Goal: Information Seeking & Learning: Learn about a topic

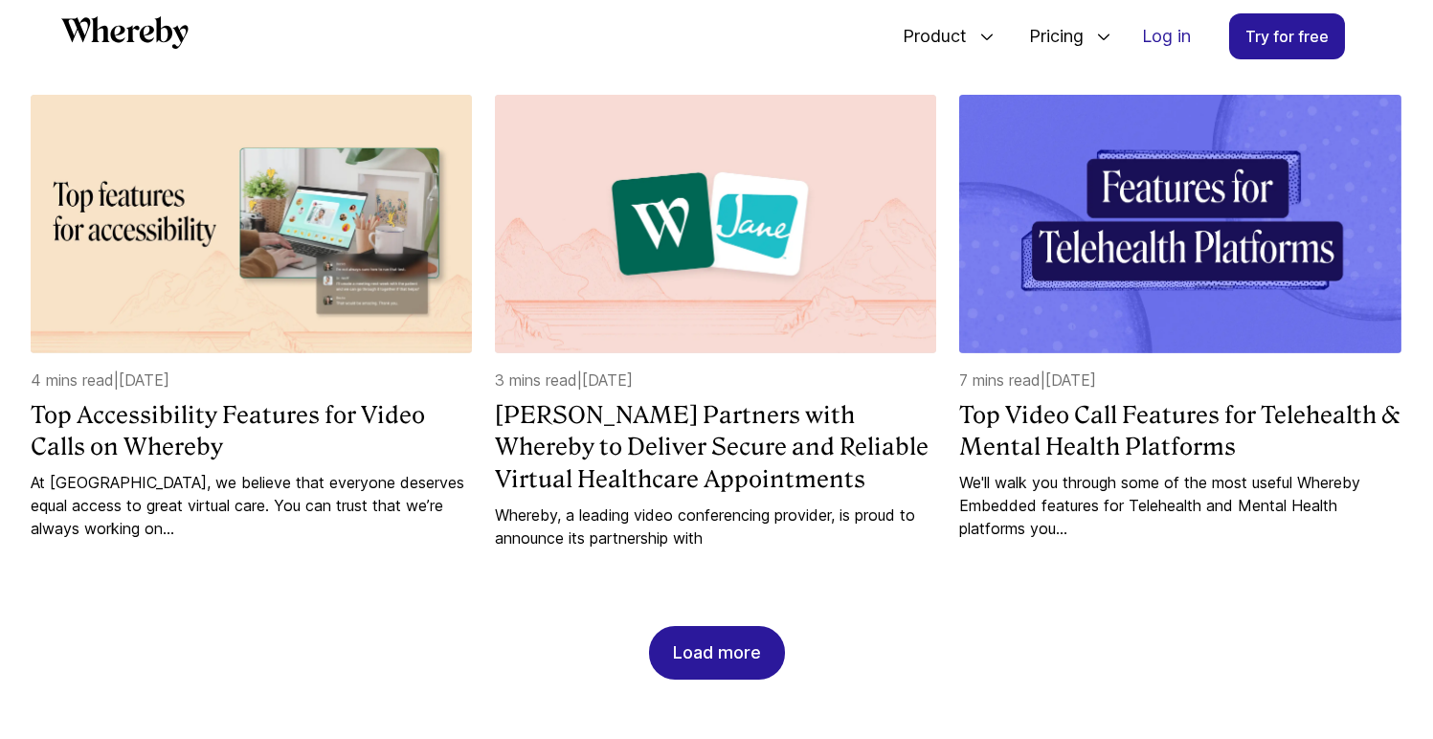
scroll to position [1760, 0]
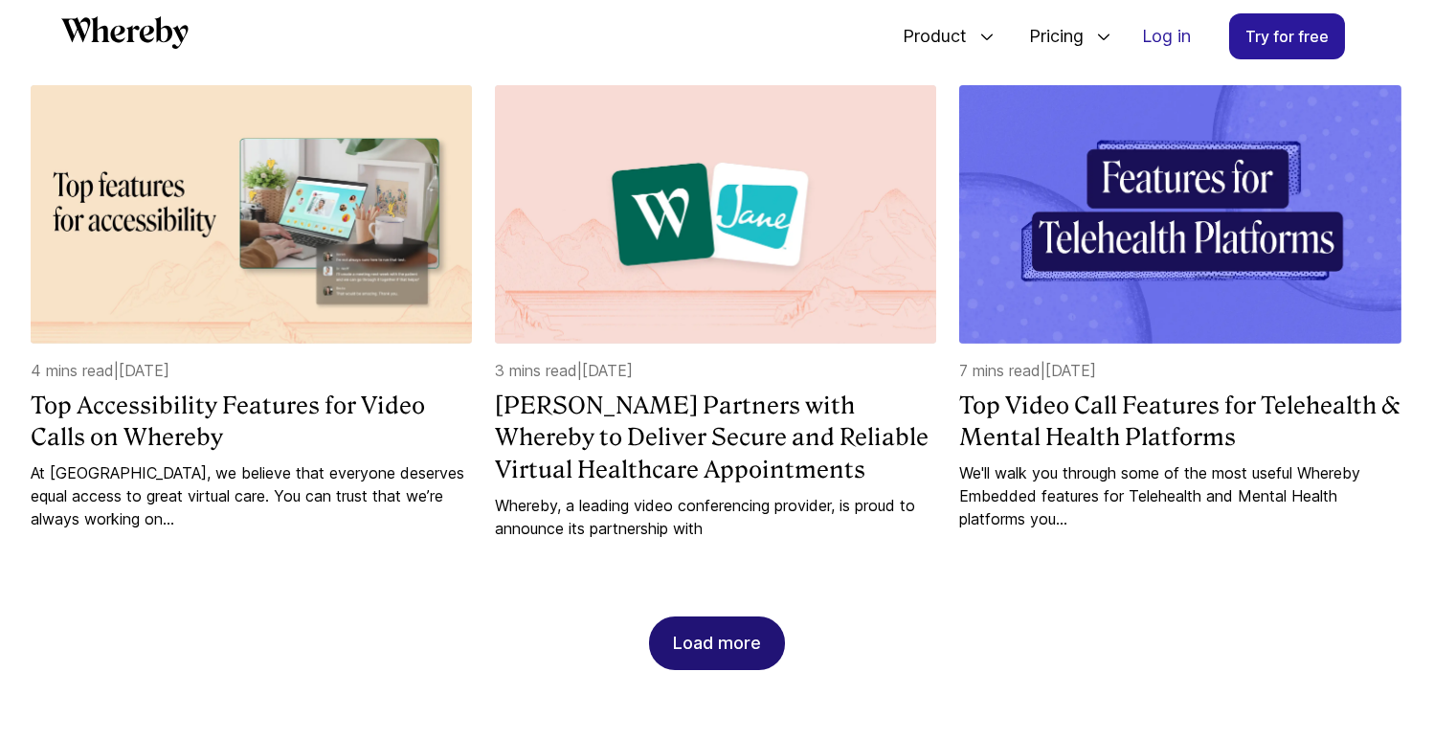
click at [729, 669] on div "Load more" at bounding box center [717, 643] width 88 height 52
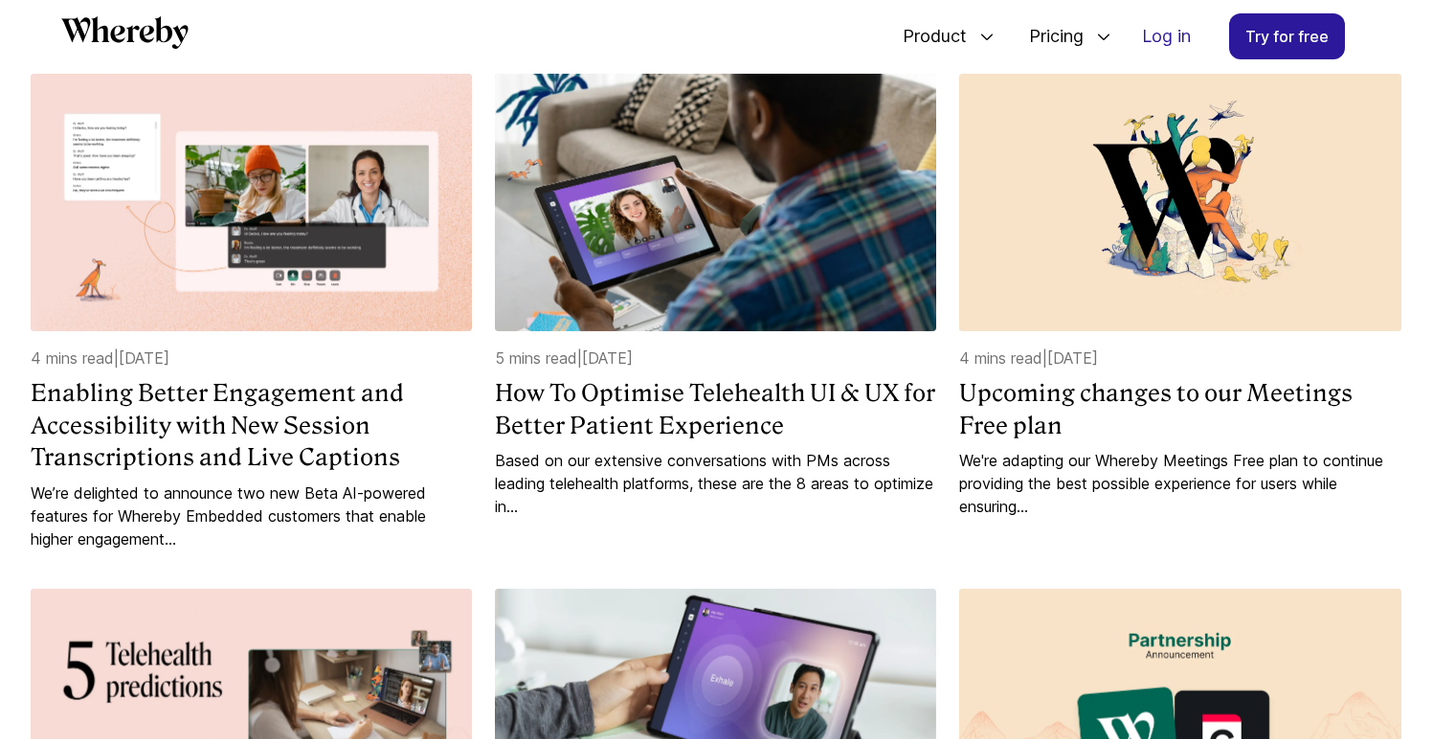
scroll to position [2270, 0]
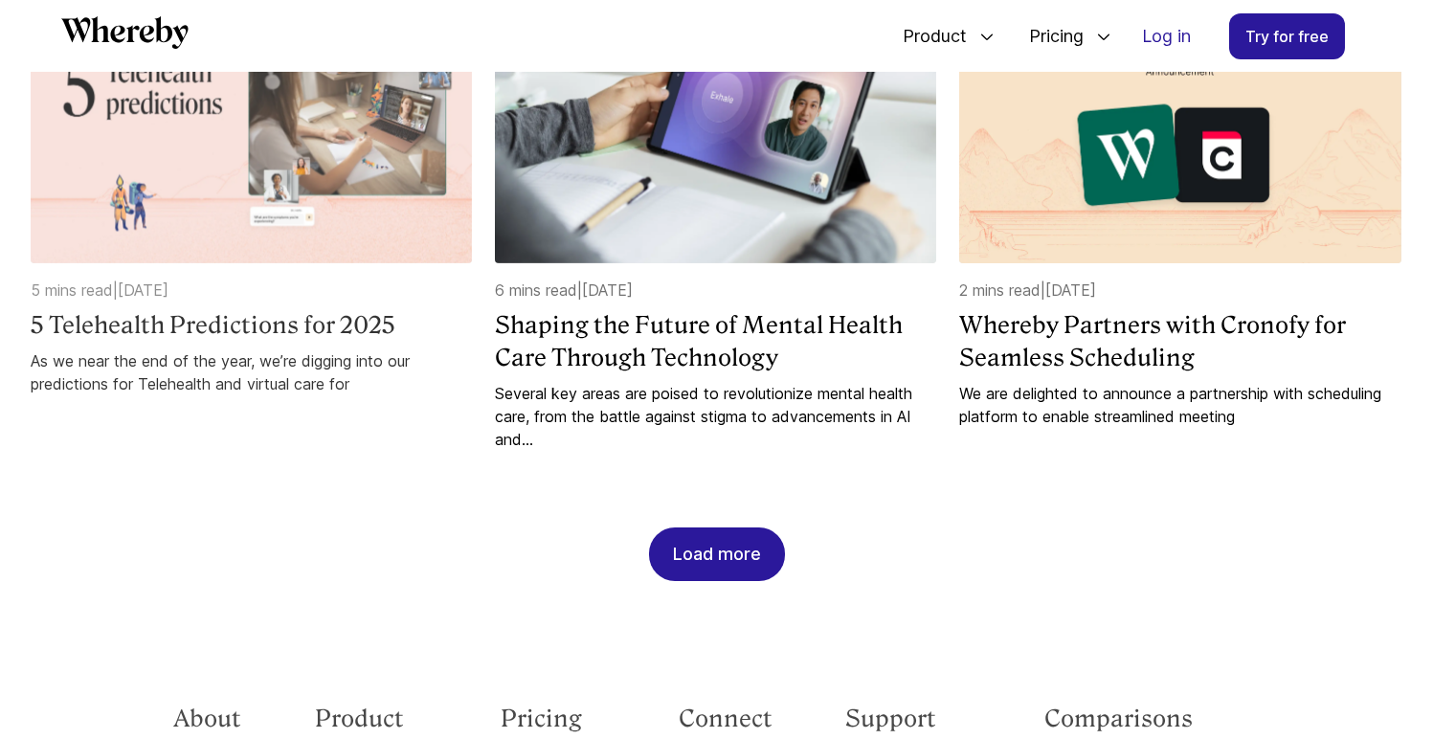
scroll to position [2857, 0]
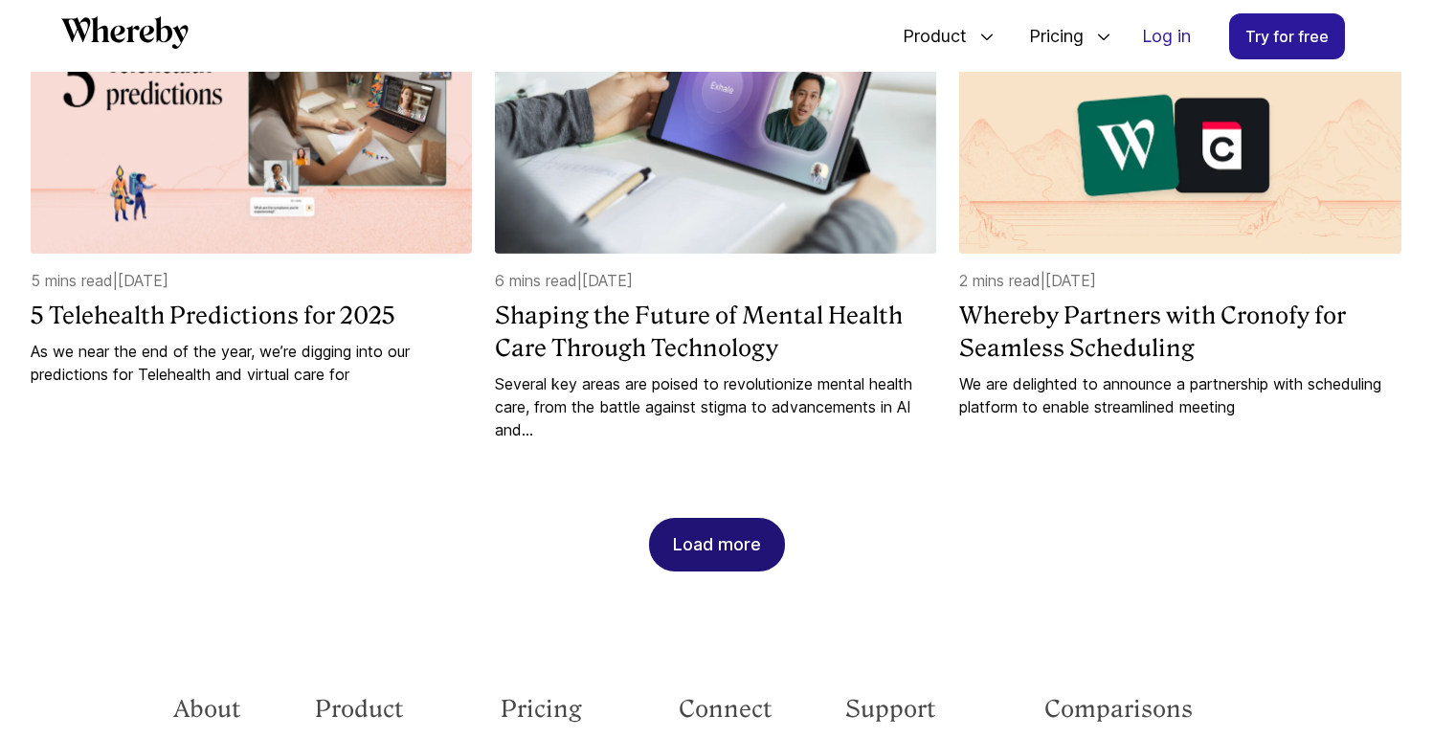
click at [675, 570] on div "Load more" at bounding box center [717, 545] width 88 height 52
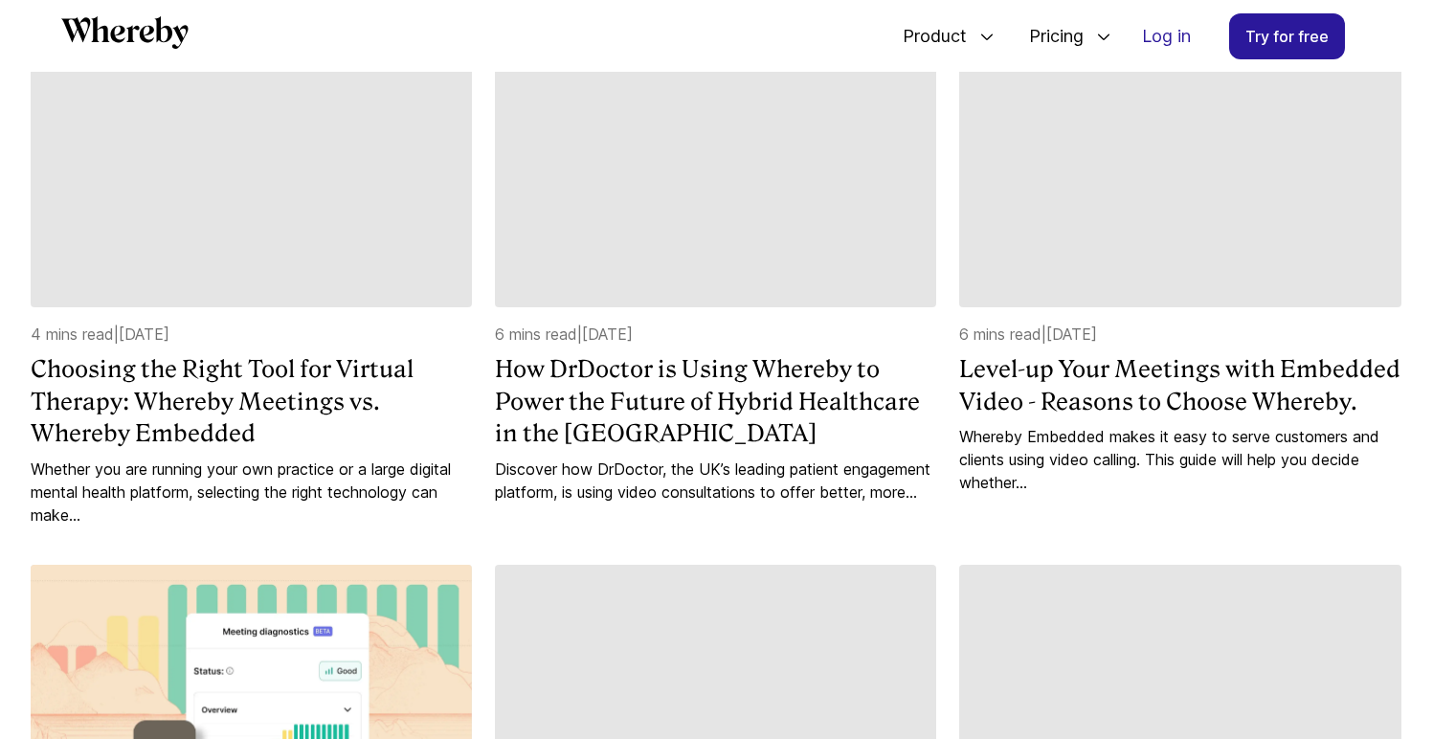
scroll to position [3288, 0]
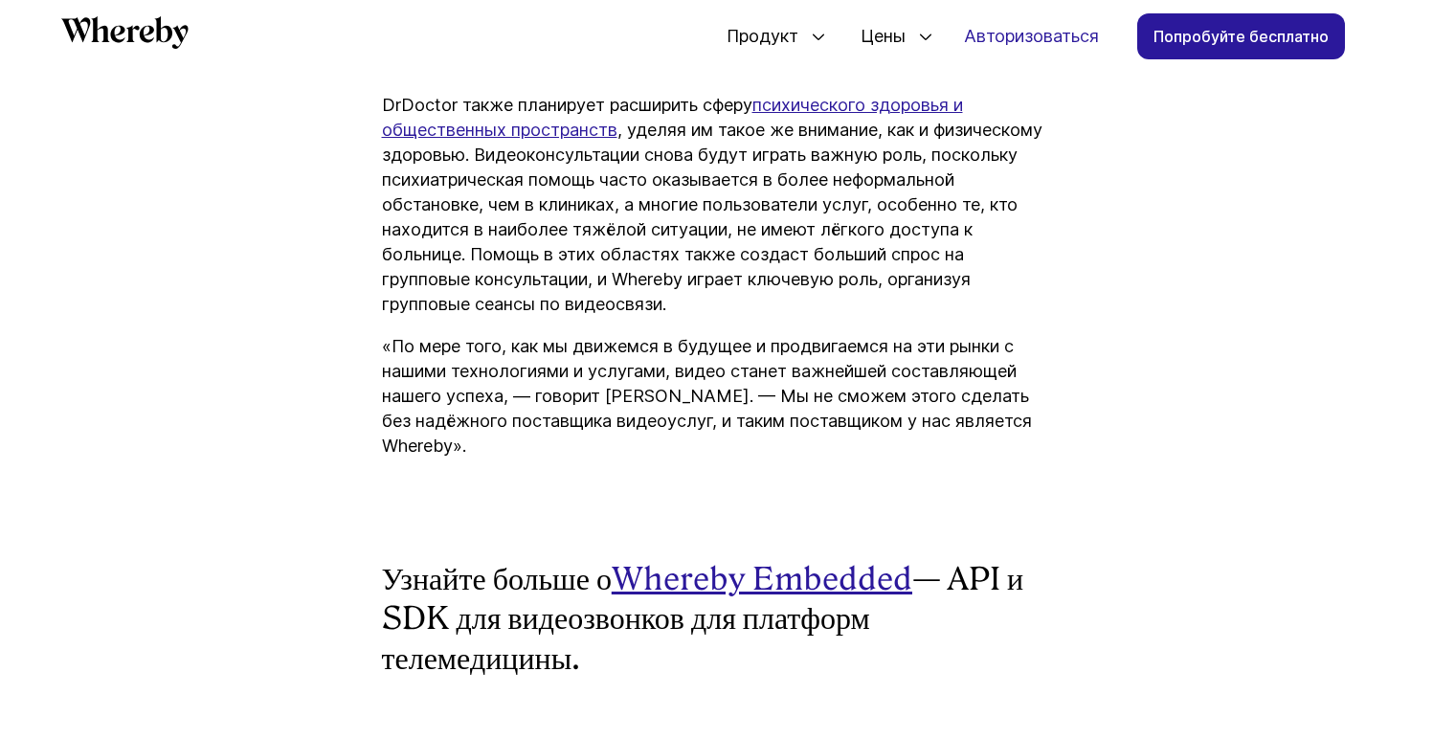
scroll to position [6721, 0]
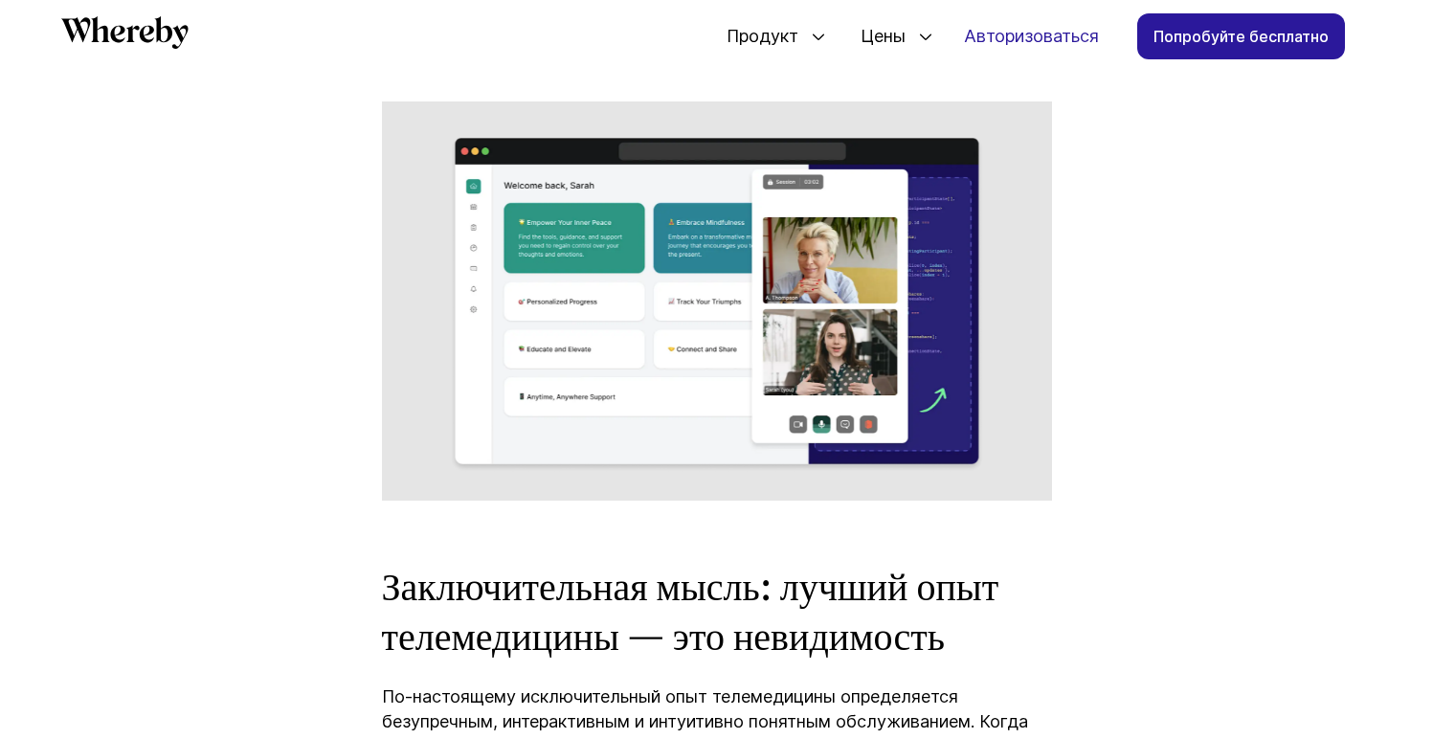
scroll to position [9718, 0]
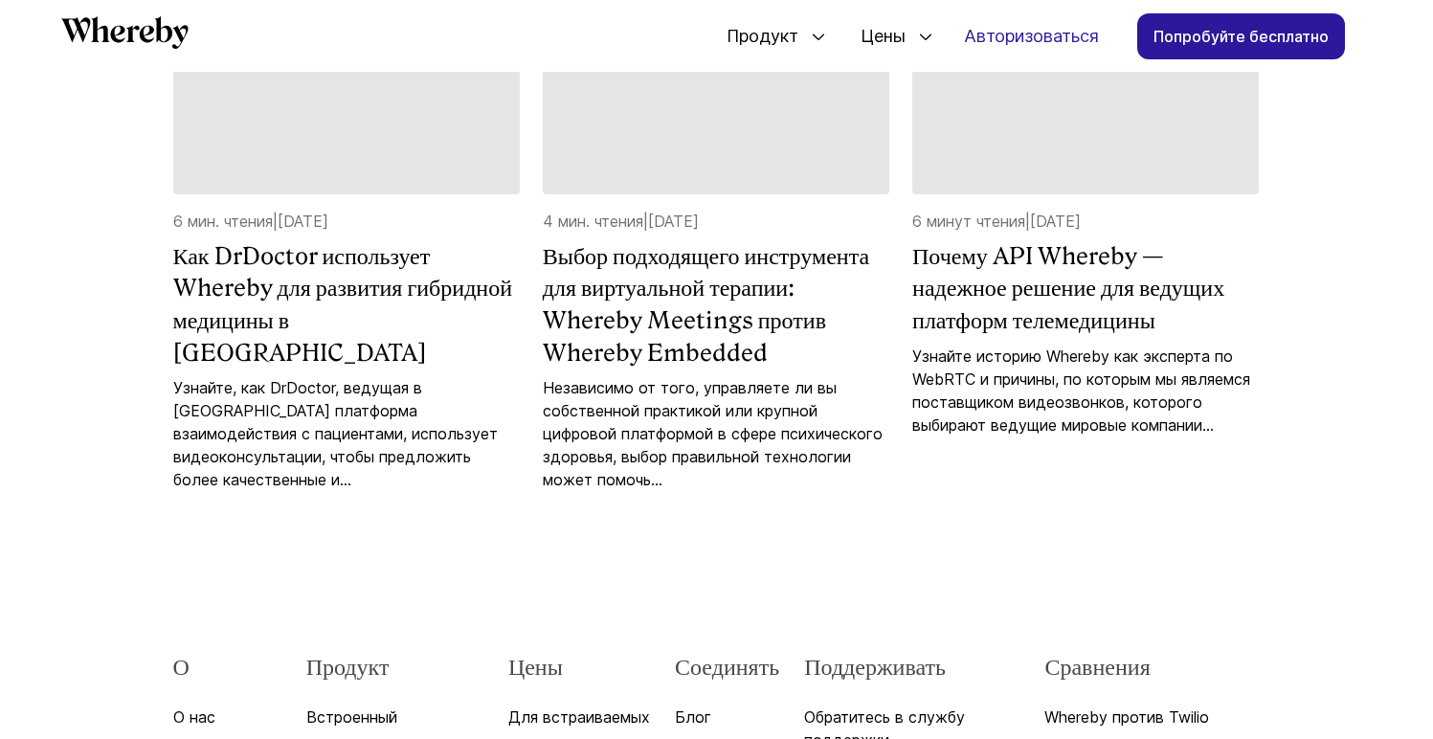
scroll to position [11236, 0]
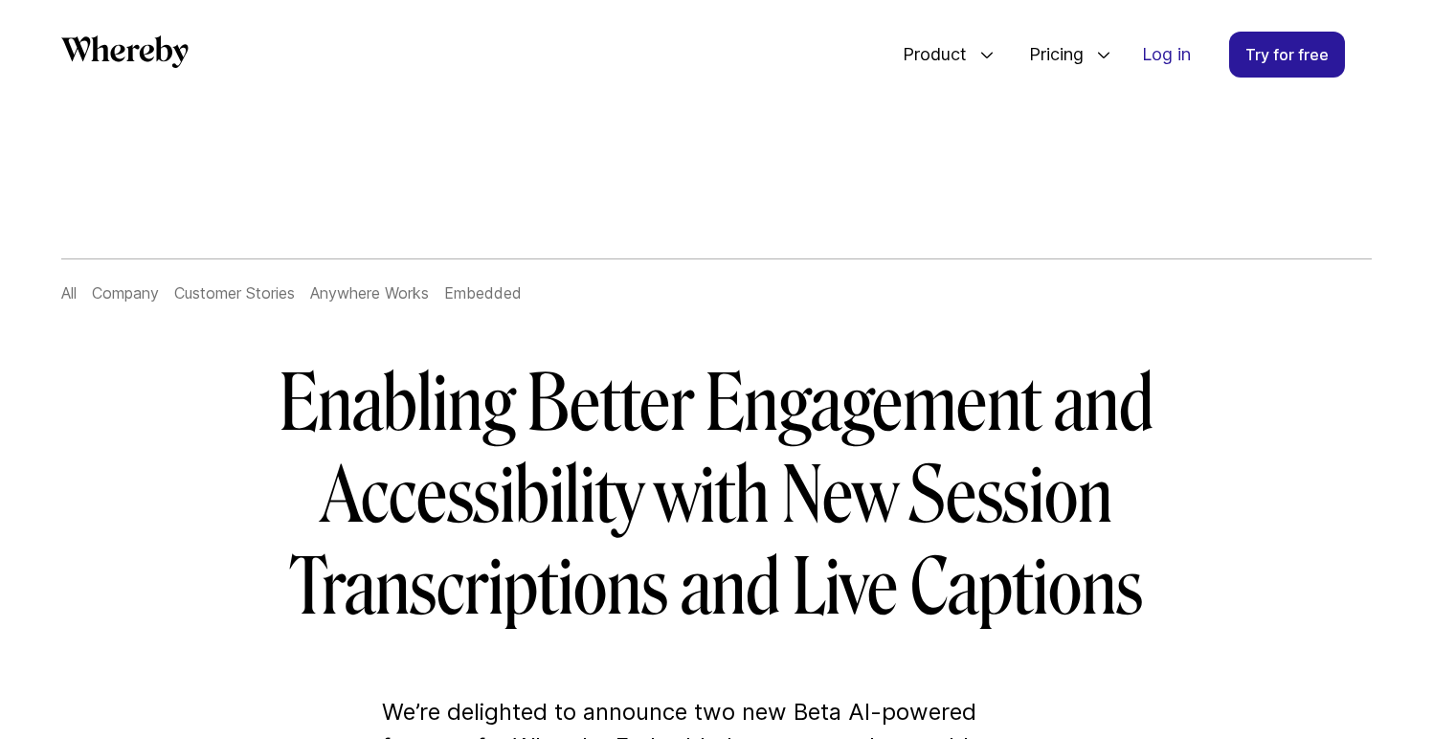
drag, startPoint x: 629, startPoint y: 101, endPoint x: 547, endPoint y: 141, distance: 91.6
click at [629, 101] on div "Product Embedded Easily add custom video calls to your website or app Meetings …" at bounding box center [716, 54] width 1433 height 109
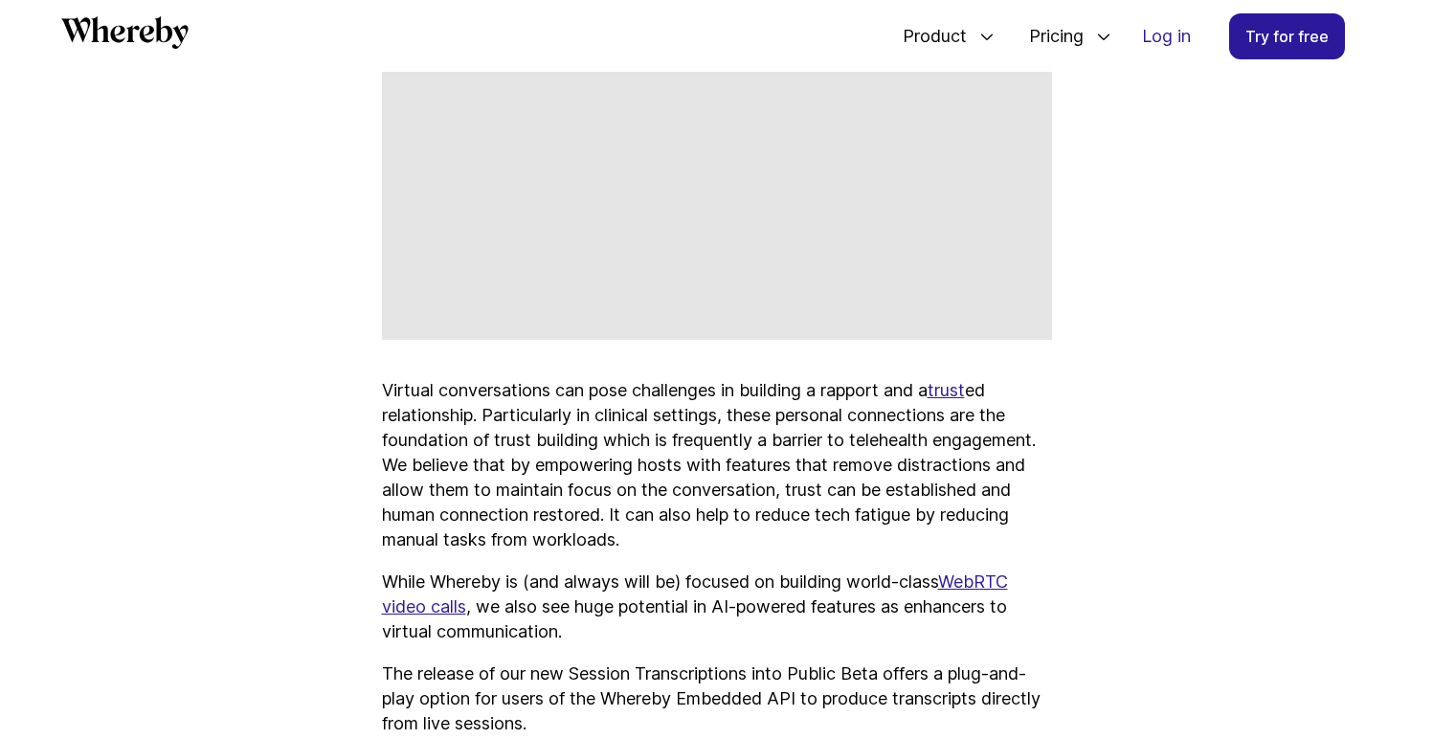
scroll to position [2077, 0]
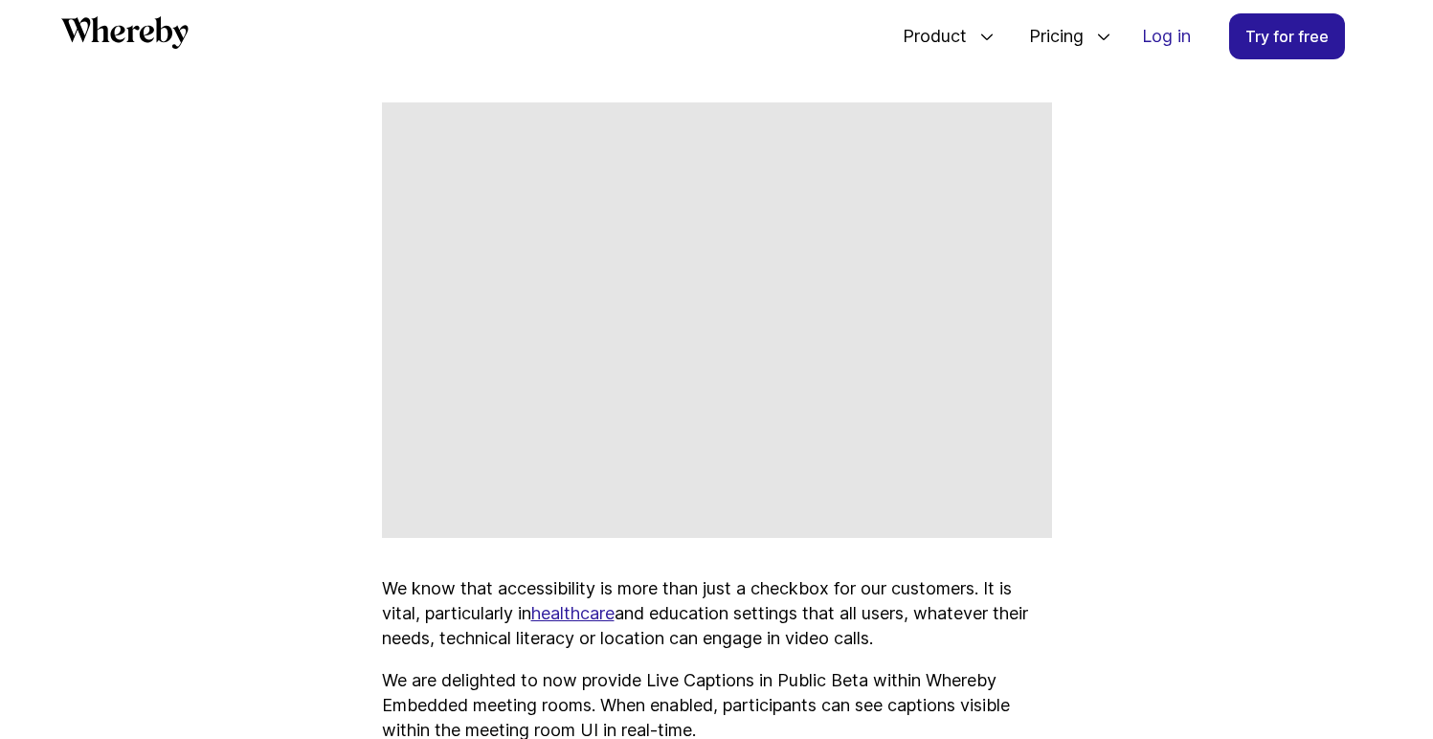
scroll to position [3518, 0]
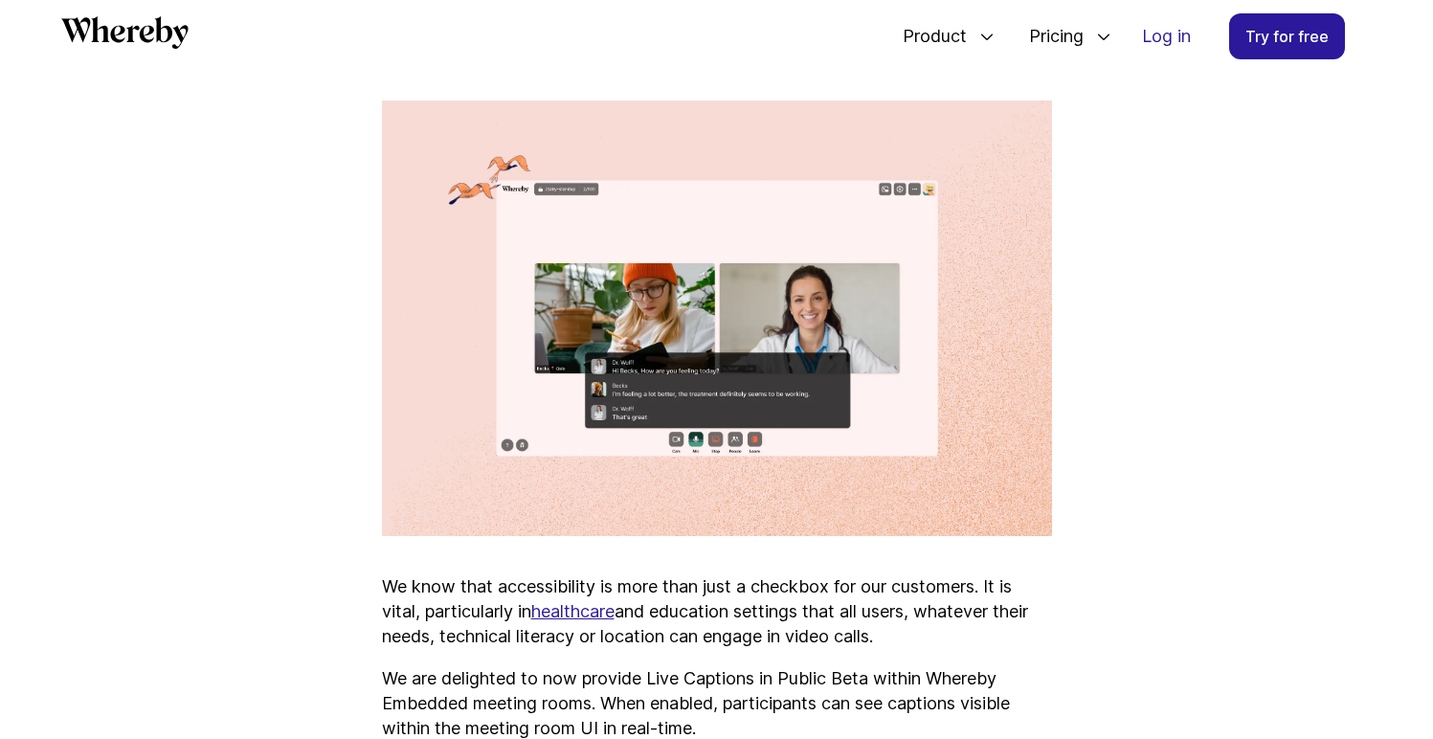
click at [705, 335] on img at bounding box center [717, 319] width 670 height 436
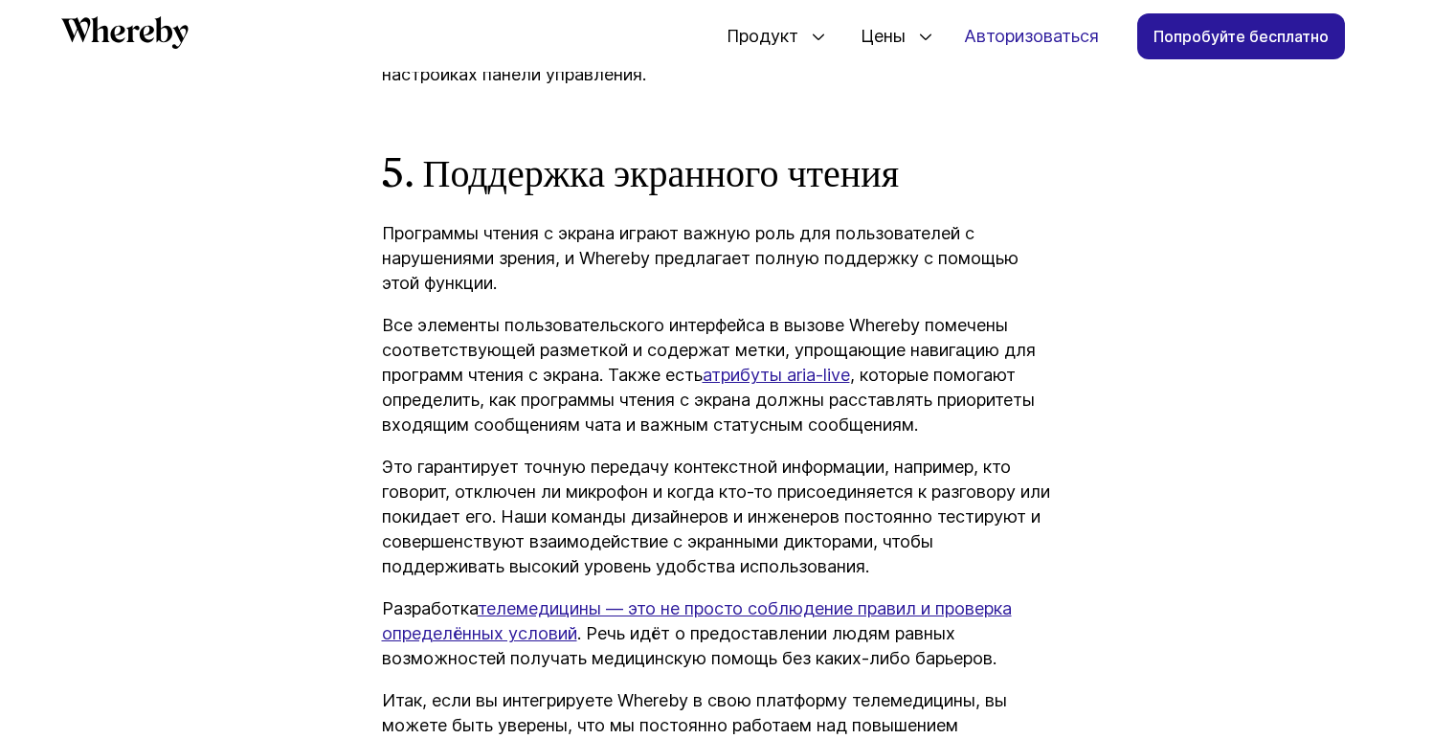
scroll to position [4769, 0]
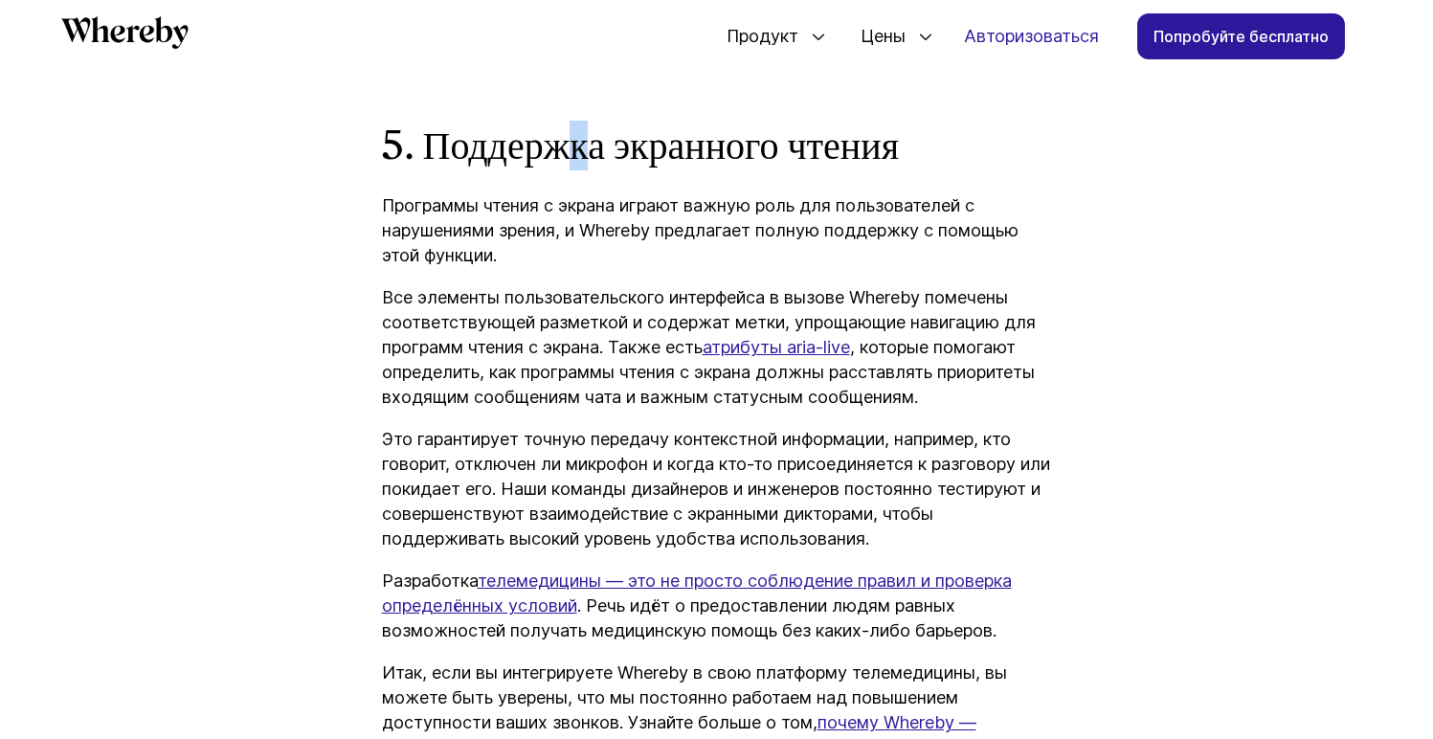
click at [597, 168] on font "5. Поддержка экранного чтения" at bounding box center [641, 146] width 518 height 46
click at [449, 168] on font "5. Поддержка экранного чтения" at bounding box center [641, 146] width 518 height 46
click at [428, 168] on font "5. Поддержка экранного чтения" at bounding box center [641, 146] width 518 height 46
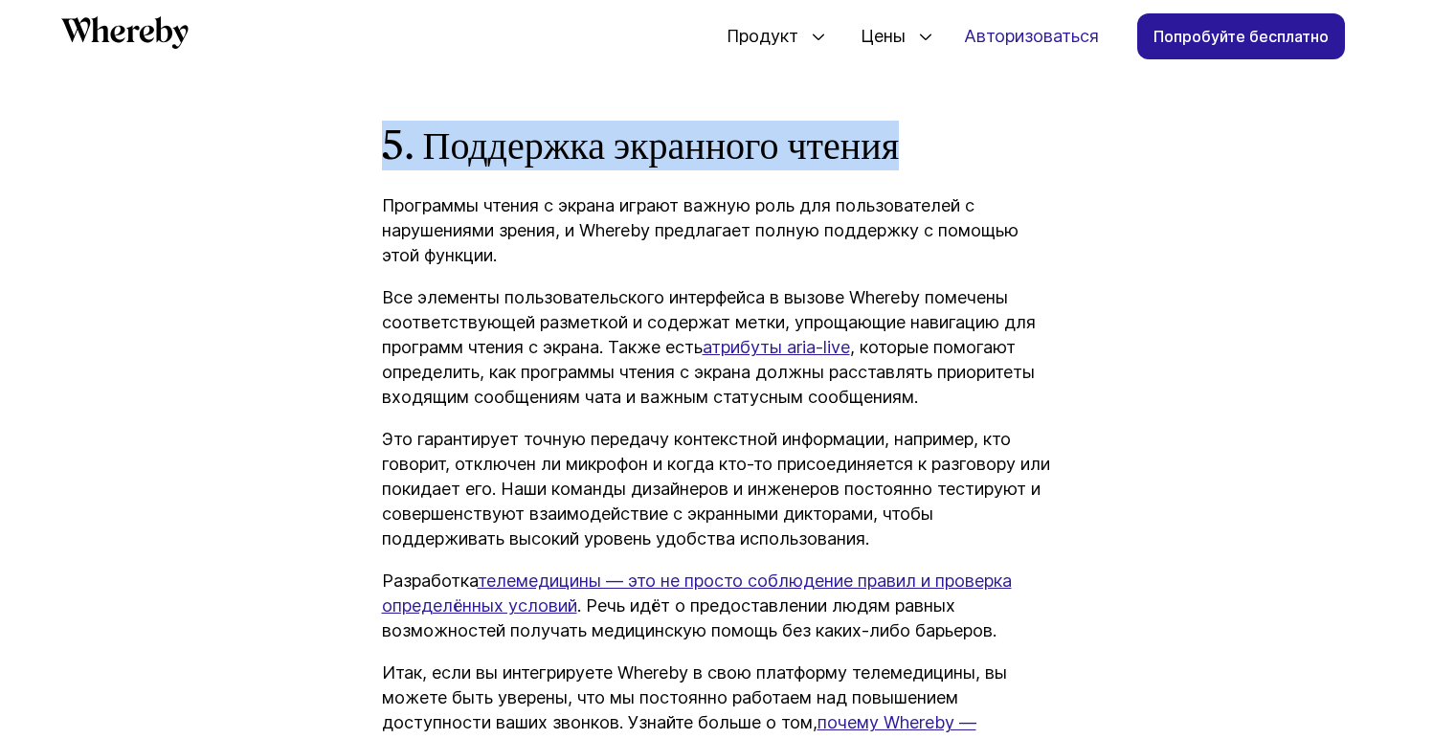
drag, startPoint x: 1020, startPoint y: 283, endPoint x: 379, endPoint y: 279, distance: 641.3
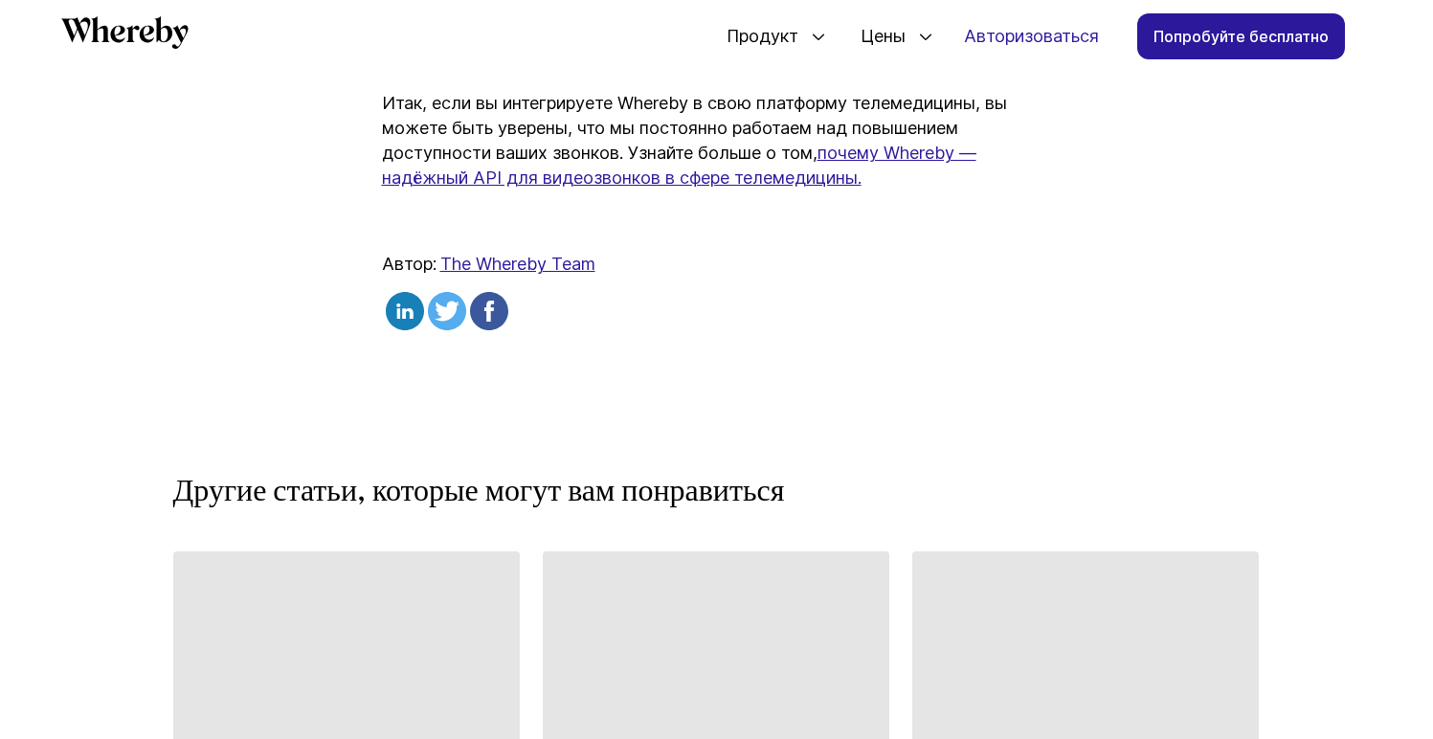
scroll to position [5457, 0]
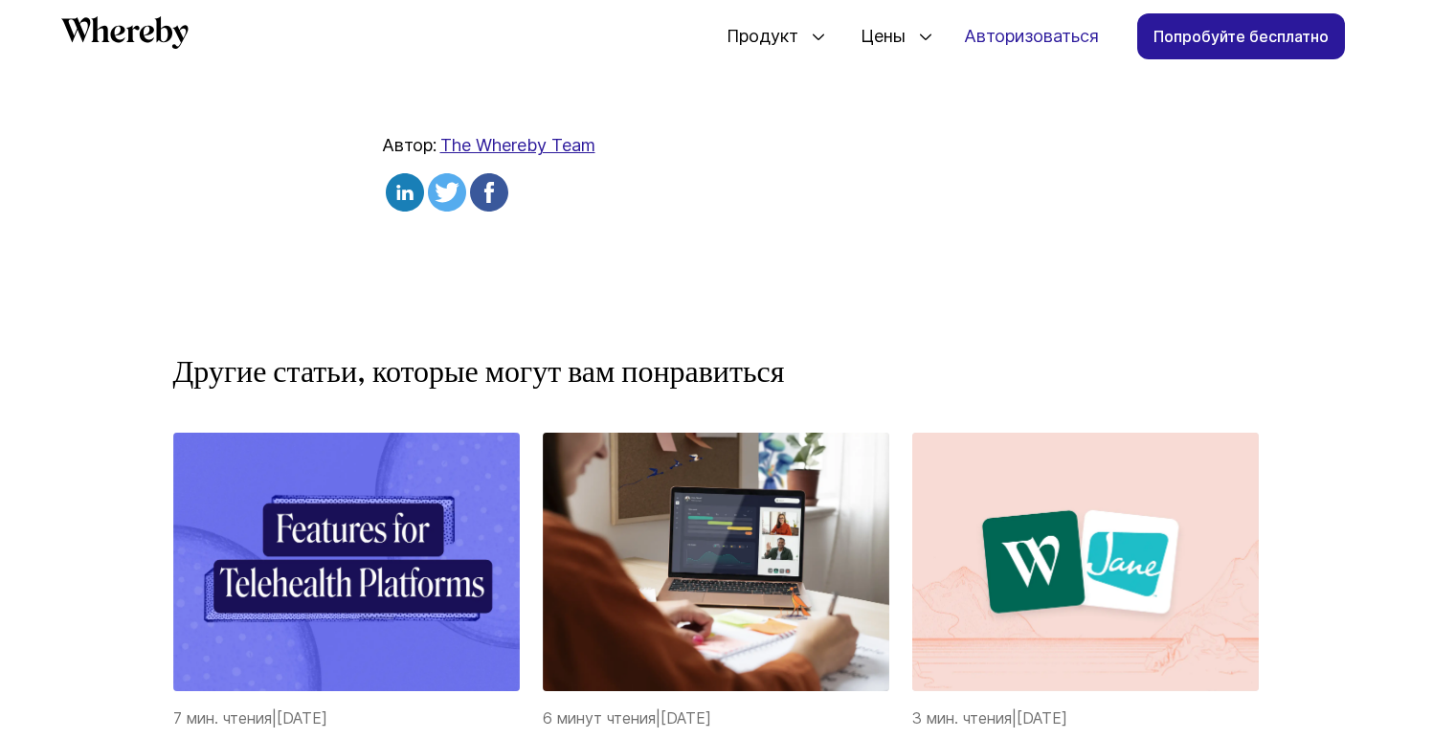
click at [753, 218] on div "Автор: The Whereby Team" at bounding box center [717, 175] width 670 height 85
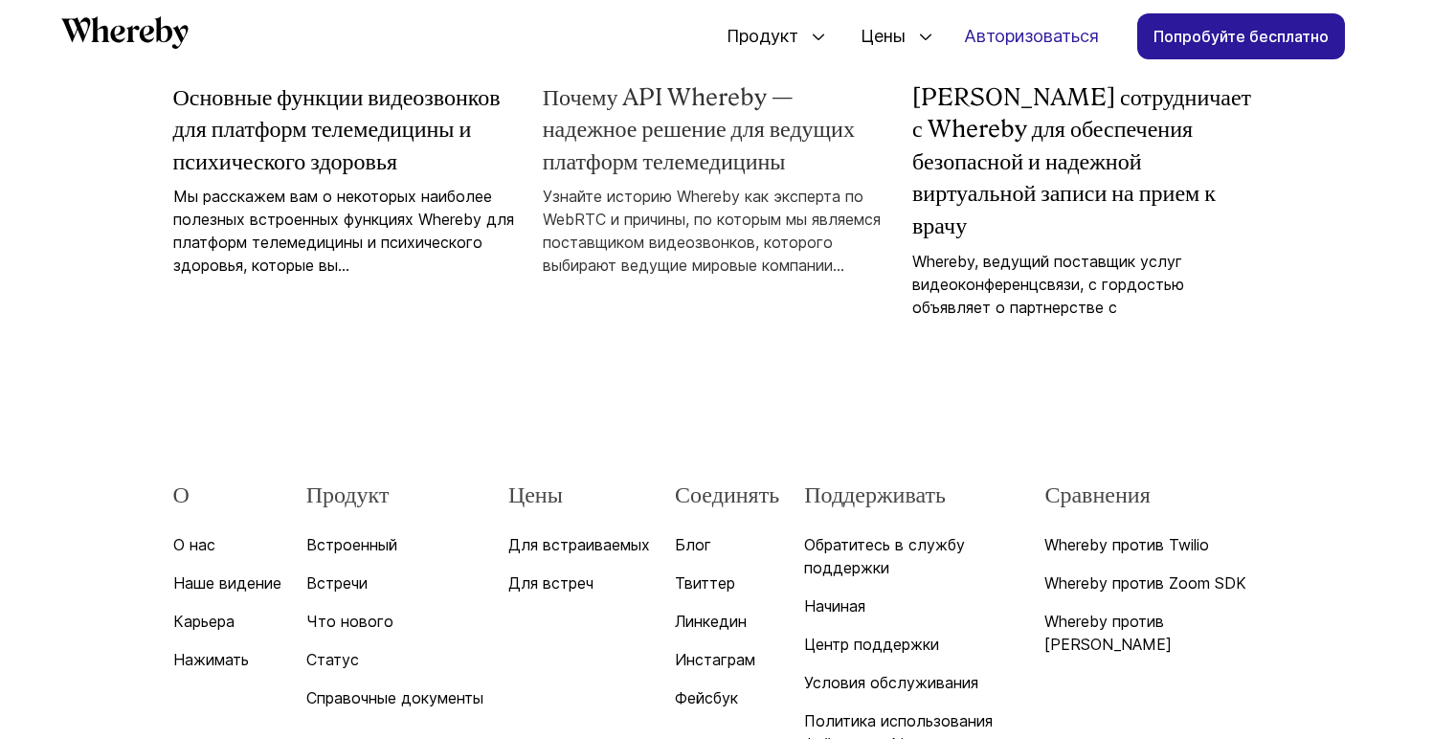
scroll to position [6117, 0]
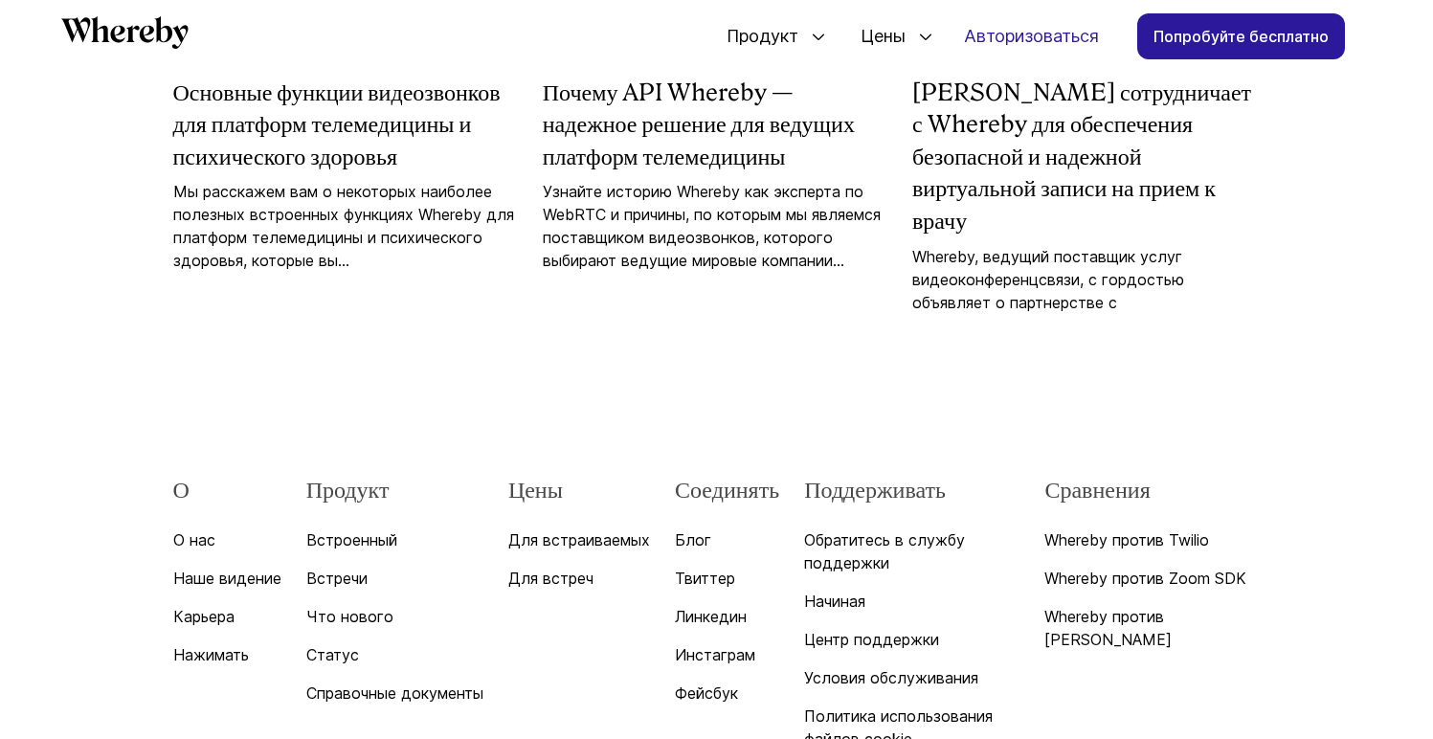
click at [1064, 534] on div "О О нас Наше видение Карьера Нажимать Продукт Встроенный Встречи Что нового Ста…" at bounding box center [717, 731] width 1103 height 697
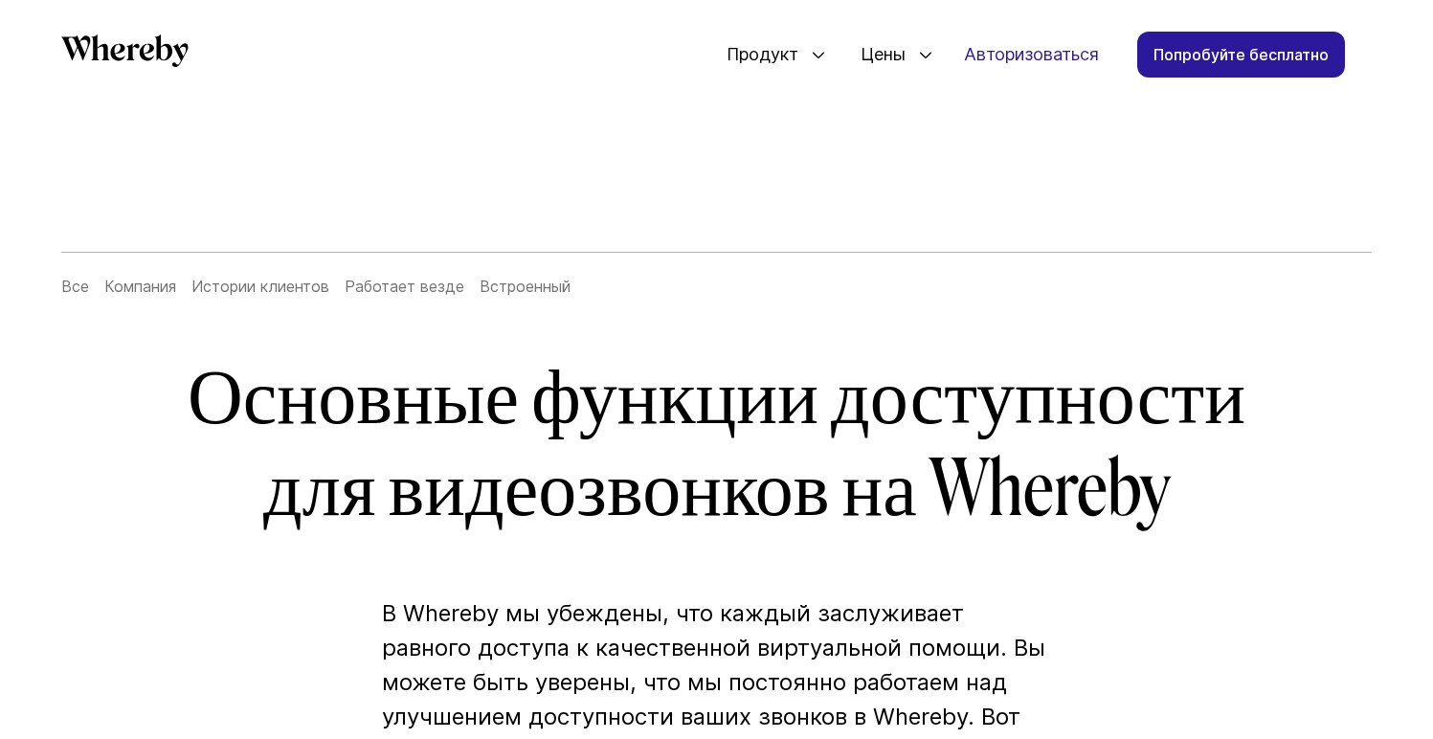
scroll to position [0, 0]
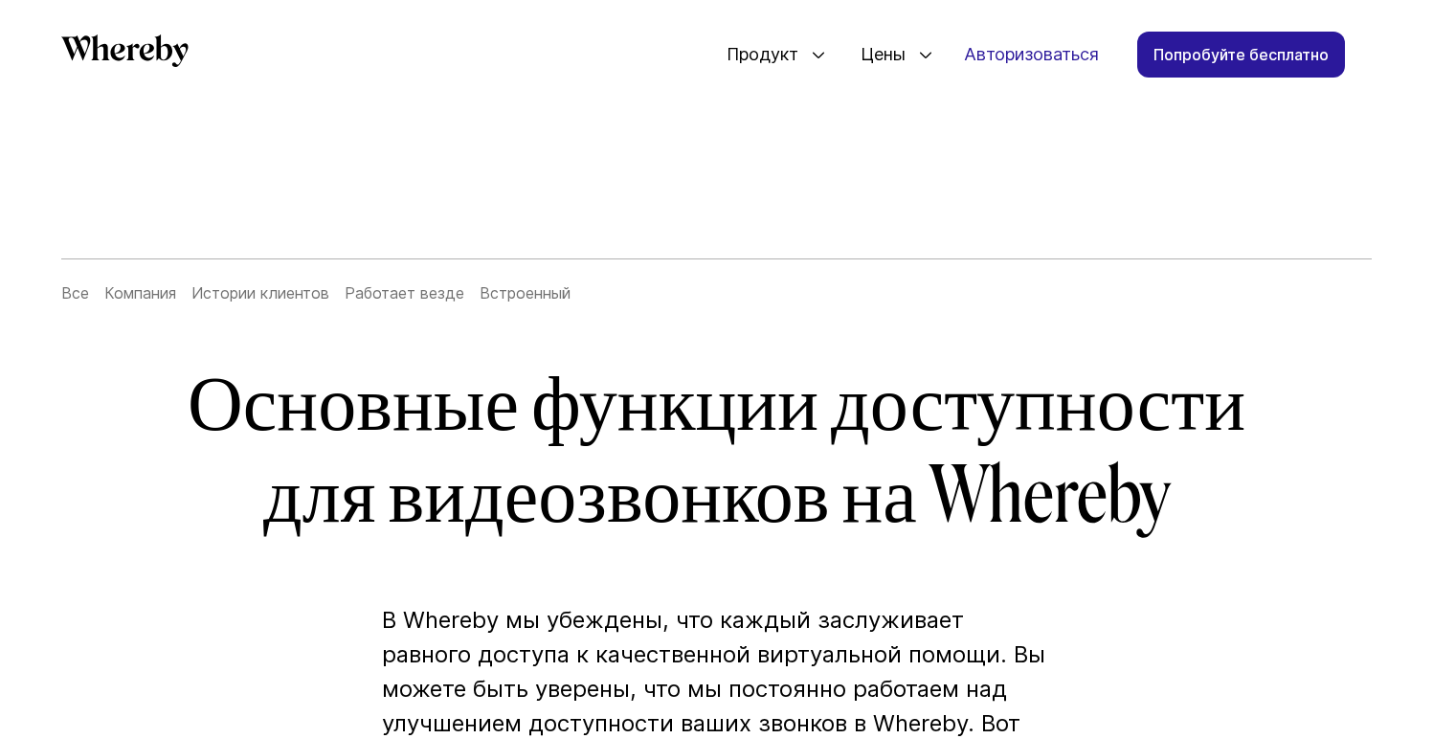
click at [703, 391] on font "Основные функции доступности для видеозвонков на Whereby" at bounding box center [717, 450] width 1058 height 184
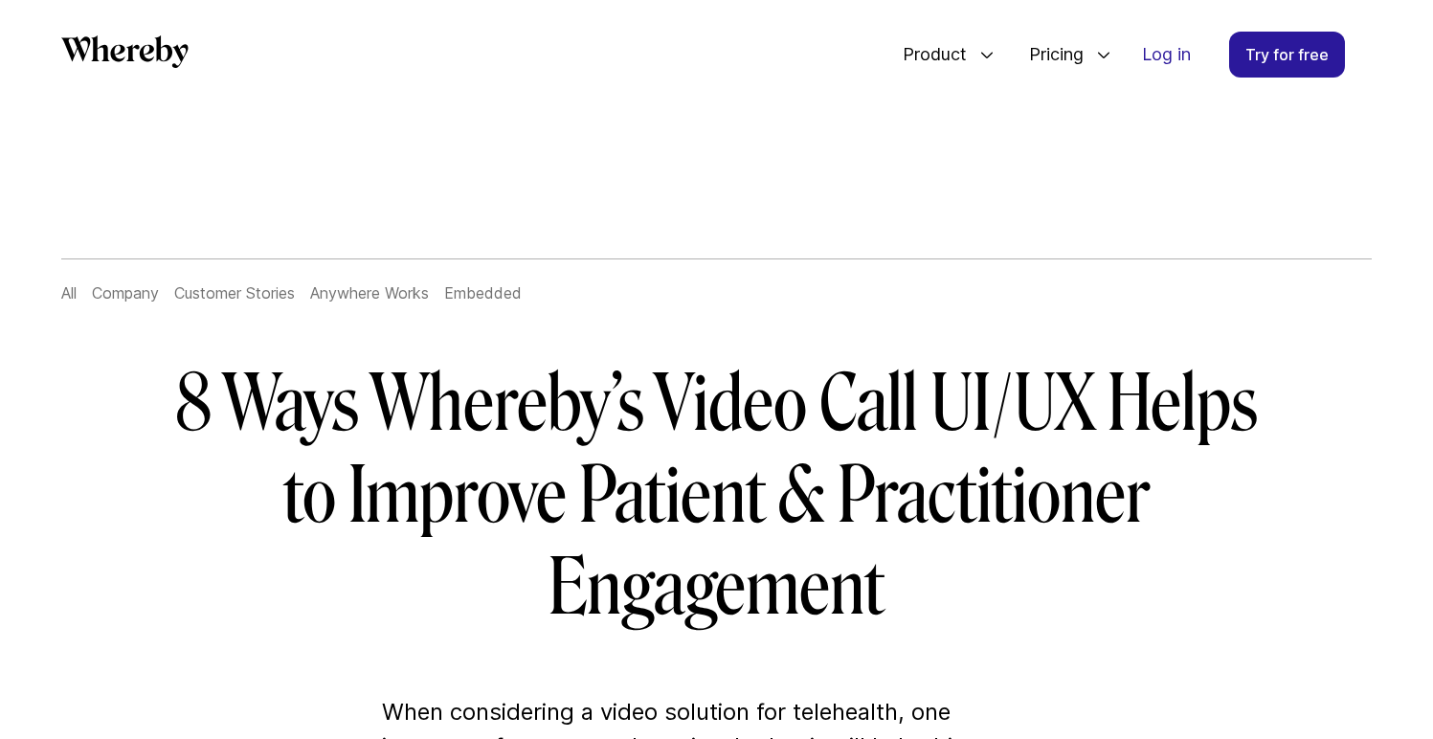
click at [544, 393] on h1 "8 Ways Whereby’s Video Call UI/UX Helps to Improve Patient & Practitioner Engag…" at bounding box center [717, 496] width 1103 height 276
click at [489, 422] on h1 "8 Ways Whereby’s Video Call UI/UX Helps to Improve Patient & Practitioner Engag…" at bounding box center [717, 496] width 1103 height 276
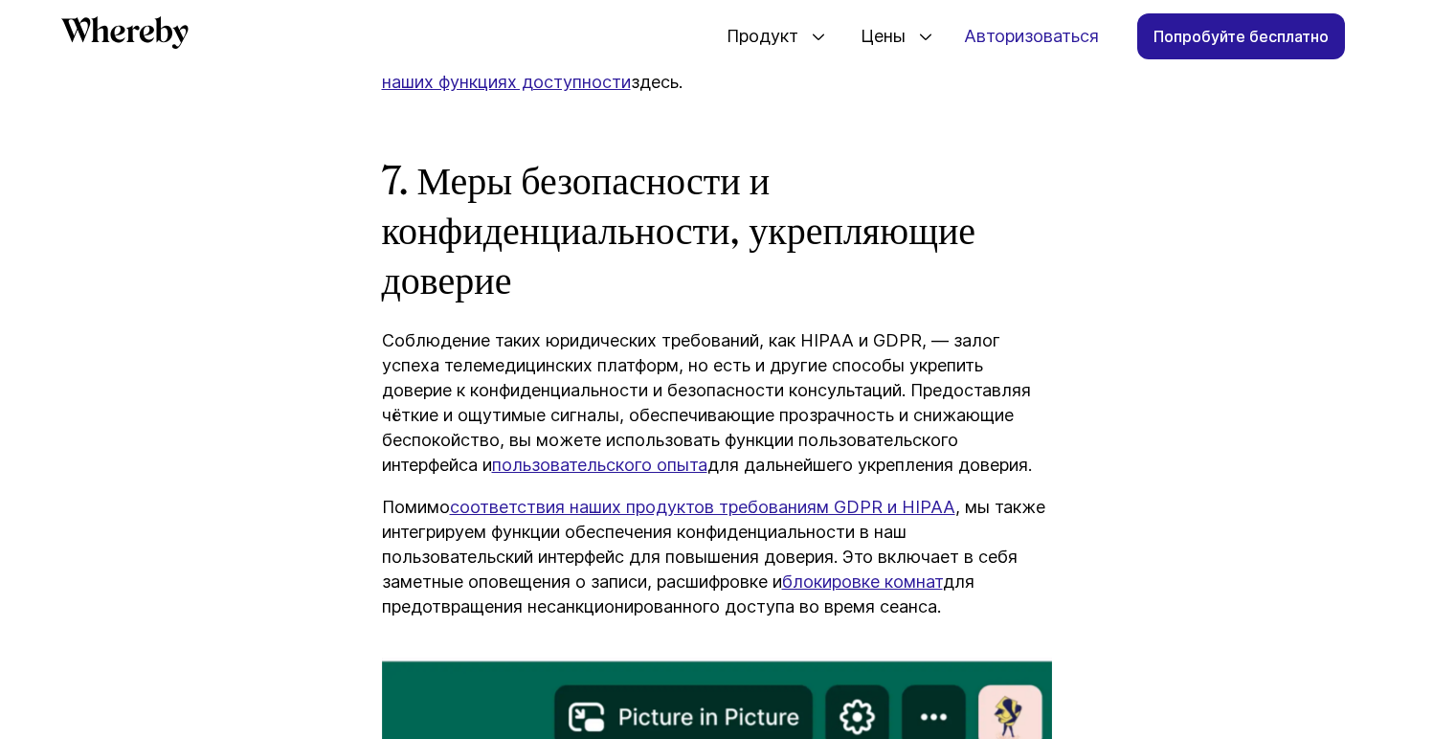
scroll to position [8253, 0]
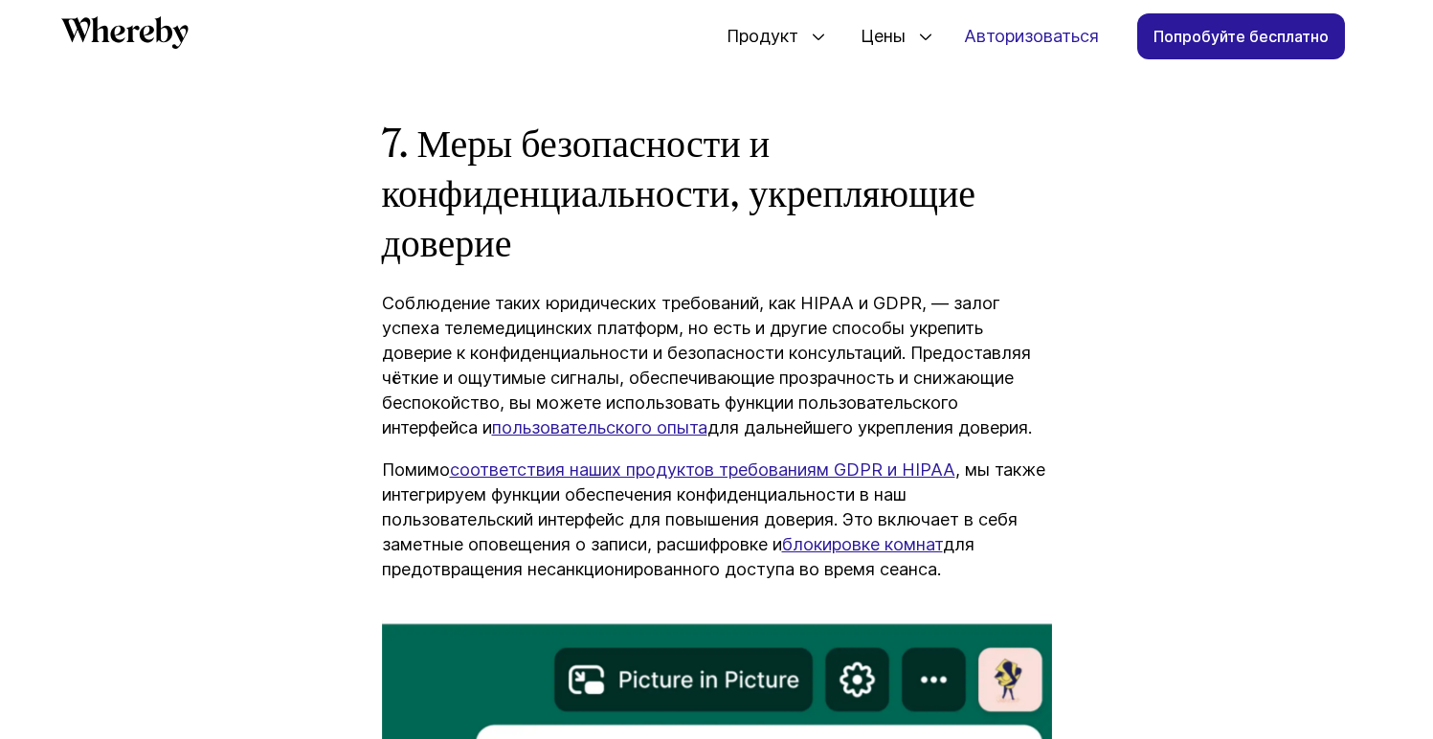
click at [120, 42] on icon "При этом" at bounding box center [124, 32] width 127 height 33
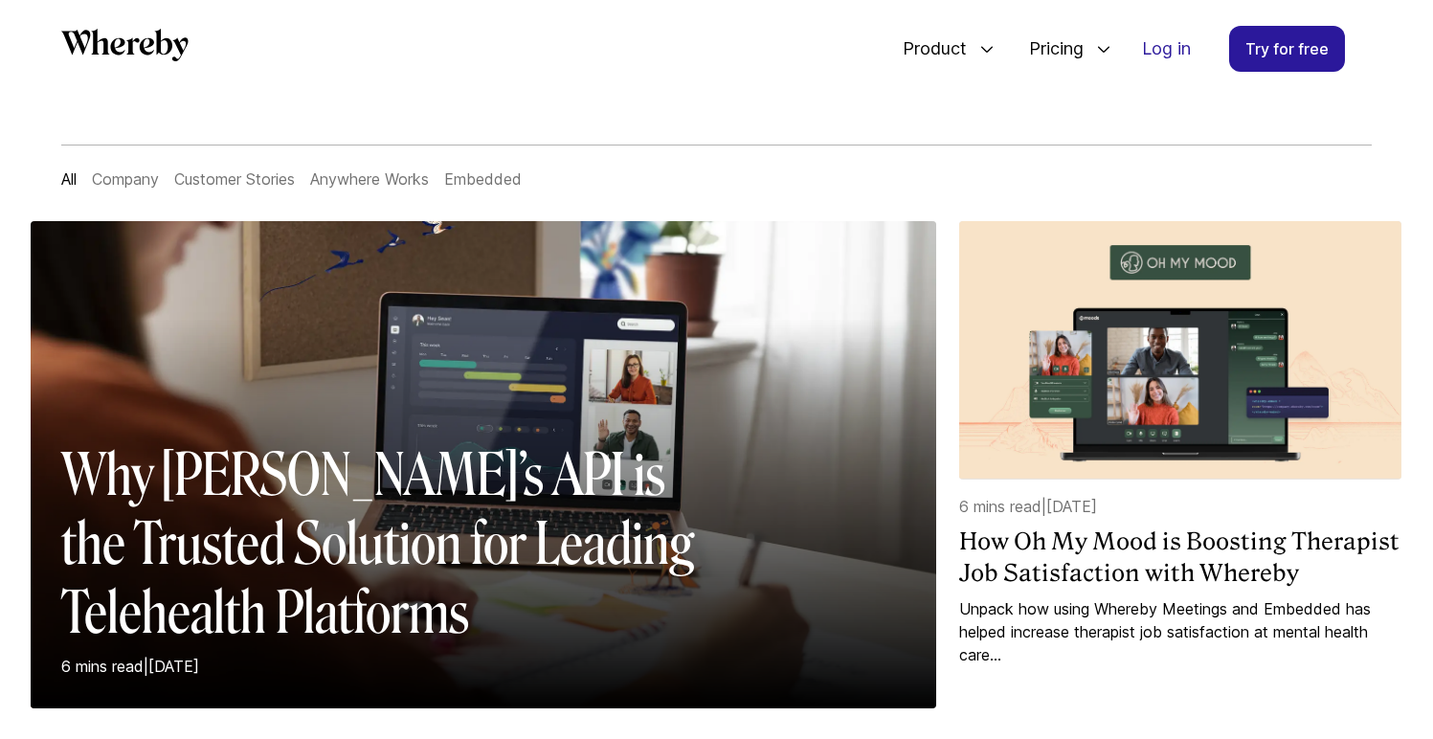
scroll to position [360, 0]
